Goal: Communication & Community: Answer question/provide support

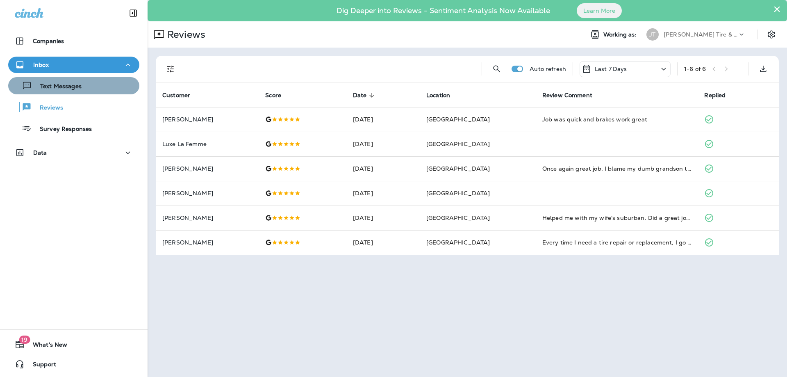
click at [78, 89] on p "Text Messages" at bounding box center [57, 87] width 50 height 8
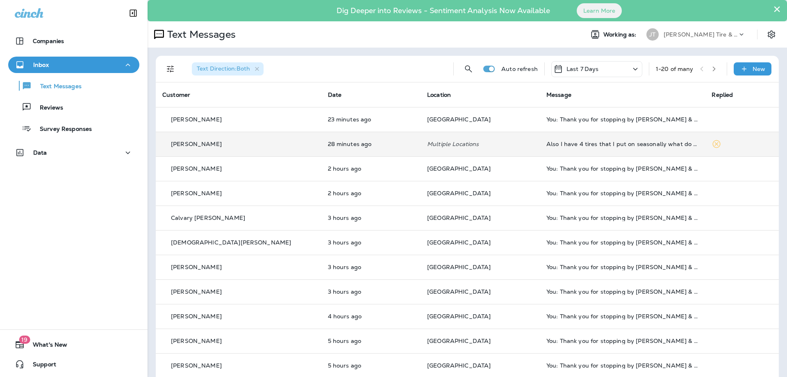
click at [476, 138] on td "Multiple Locations" at bounding box center [479, 144] width 119 height 25
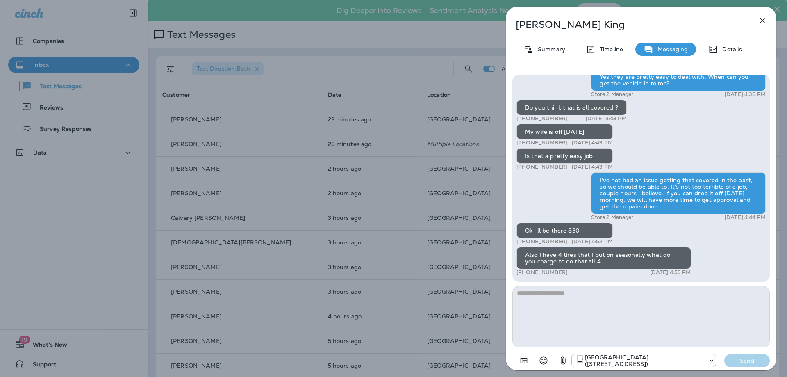
click at [603, 293] on textarea at bounding box center [640, 316] width 257 height 61
type textarea "*"
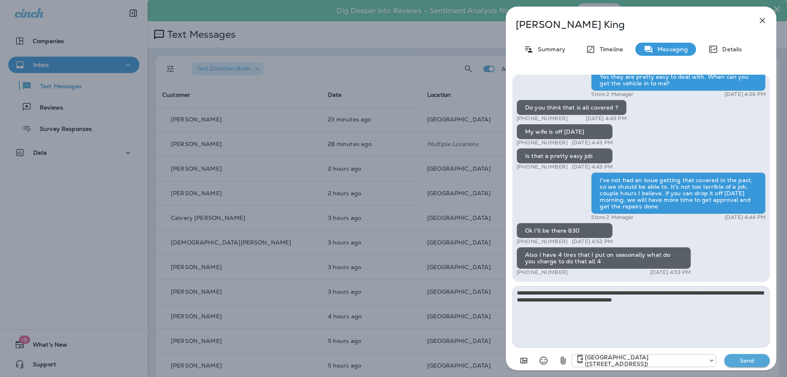
type textarea "**********"
click at [742, 362] on p "Send" at bounding box center [747, 359] width 34 height 7
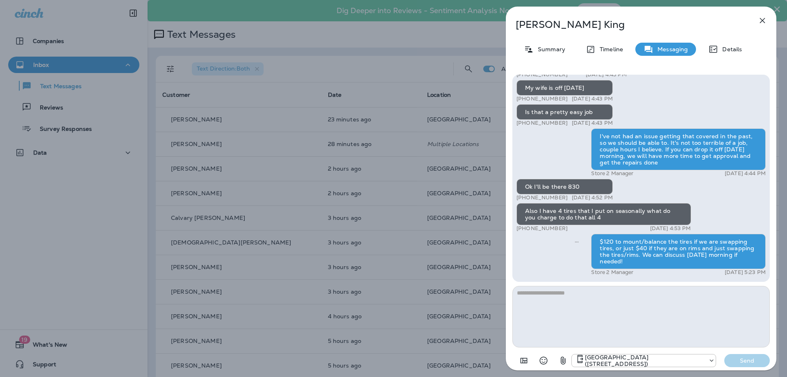
click at [762, 19] on icon "button" at bounding box center [762, 21] width 10 height 10
